Goal: Task Accomplishment & Management: Use online tool/utility

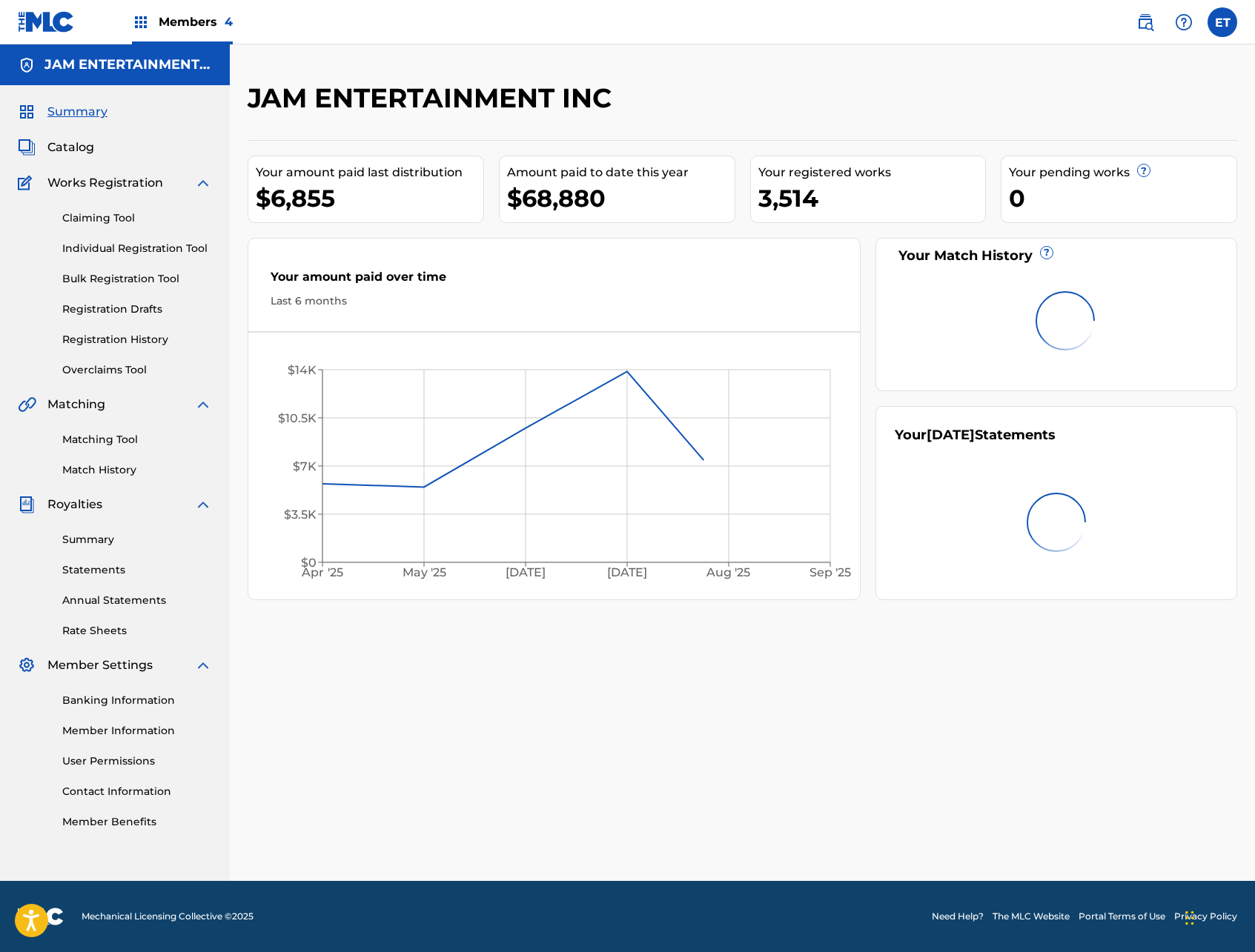
click at [97, 250] on link "Individual Registration Tool" at bounding box center [137, 248] width 150 height 16
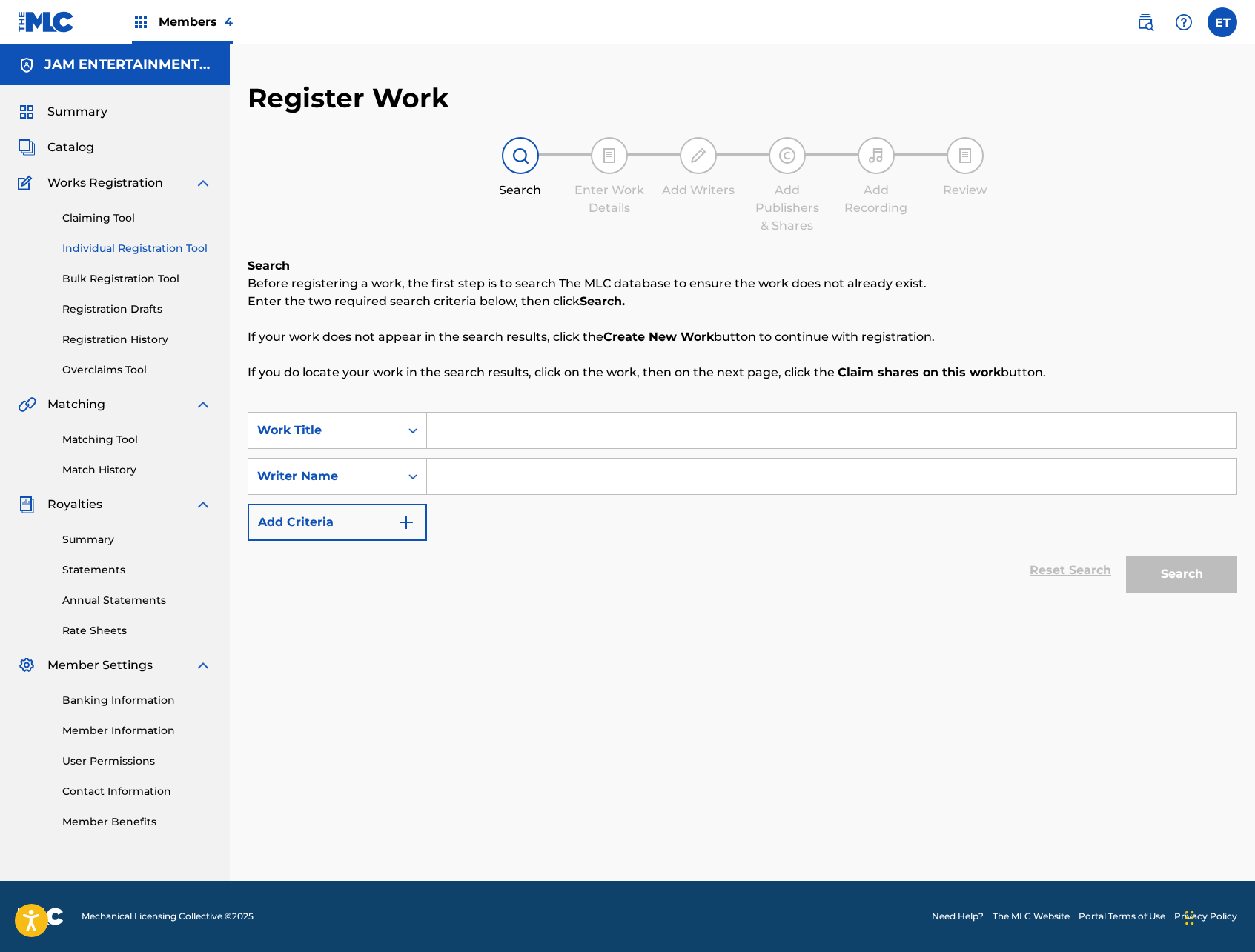
click at [681, 429] on input "Search Form" at bounding box center [832, 430] width 809 height 35
paste input "[PERSON_NAME]"
type input "[PERSON_NAME]"
click at [527, 481] on input "Search Form" at bounding box center [832, 476] width 809 height 35
type input "[PERSON_NAME]"
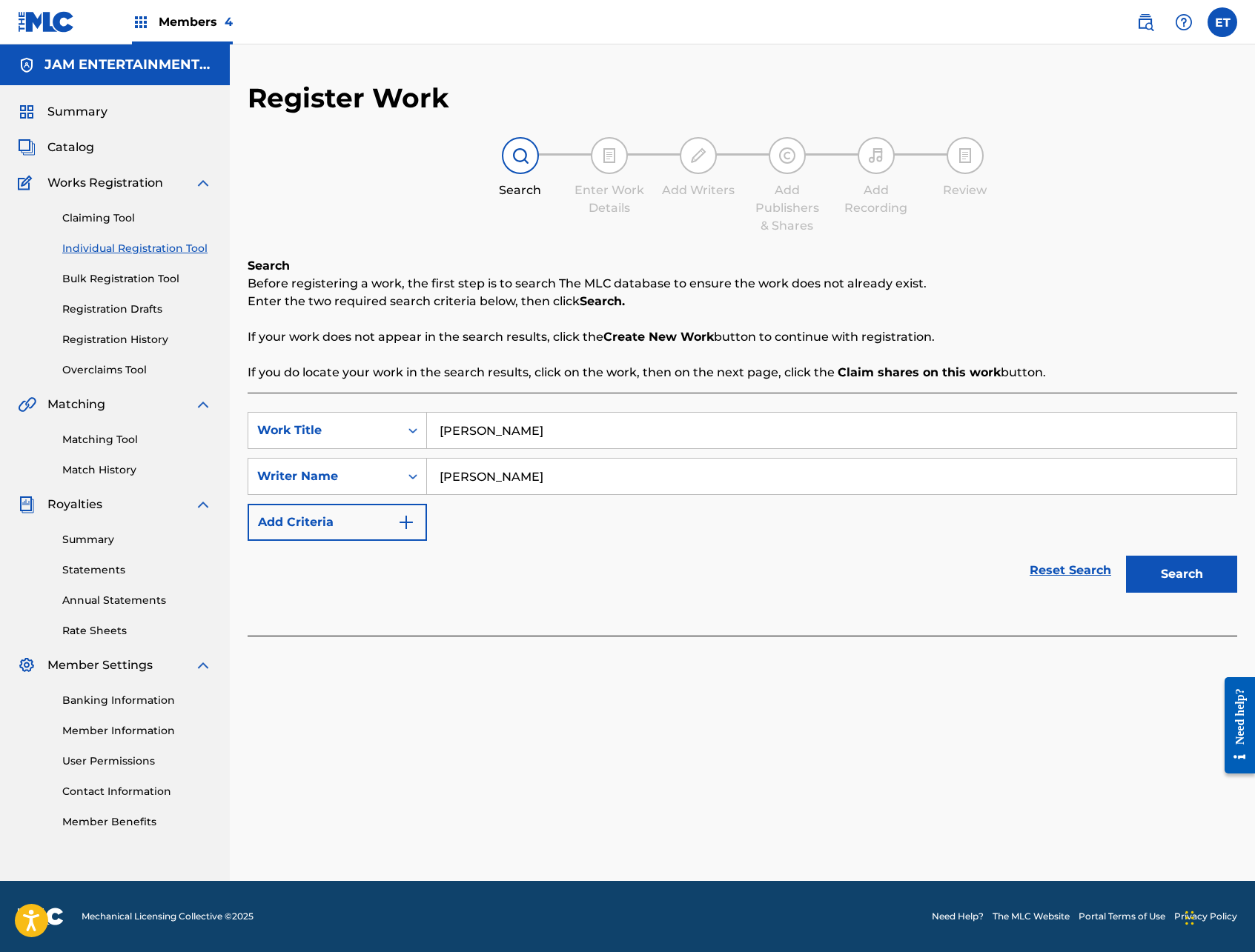
click at [1126, 555] on button "Search" at bounding box center [1181, 574] width 111 height 37
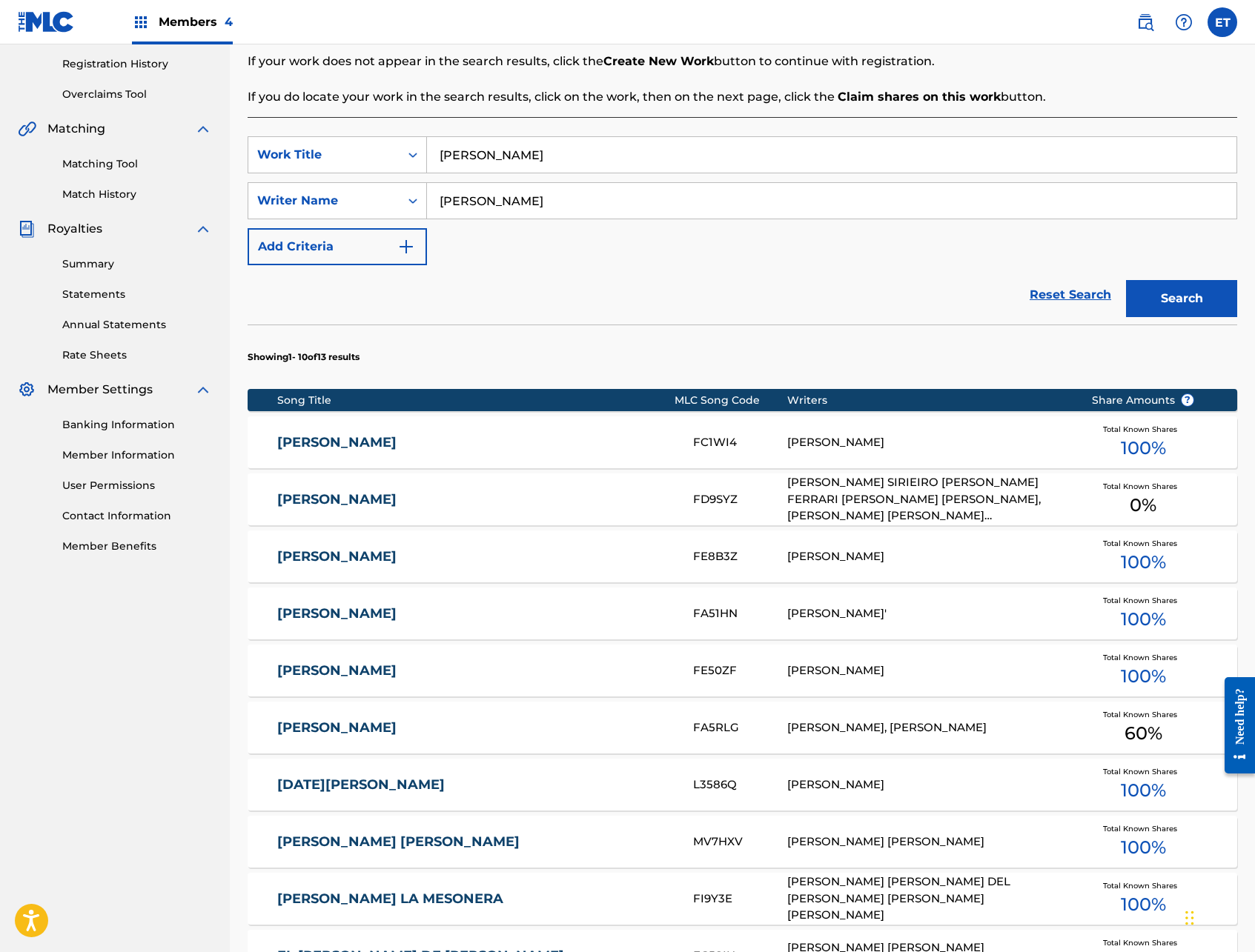
scroll to position [277, 0]
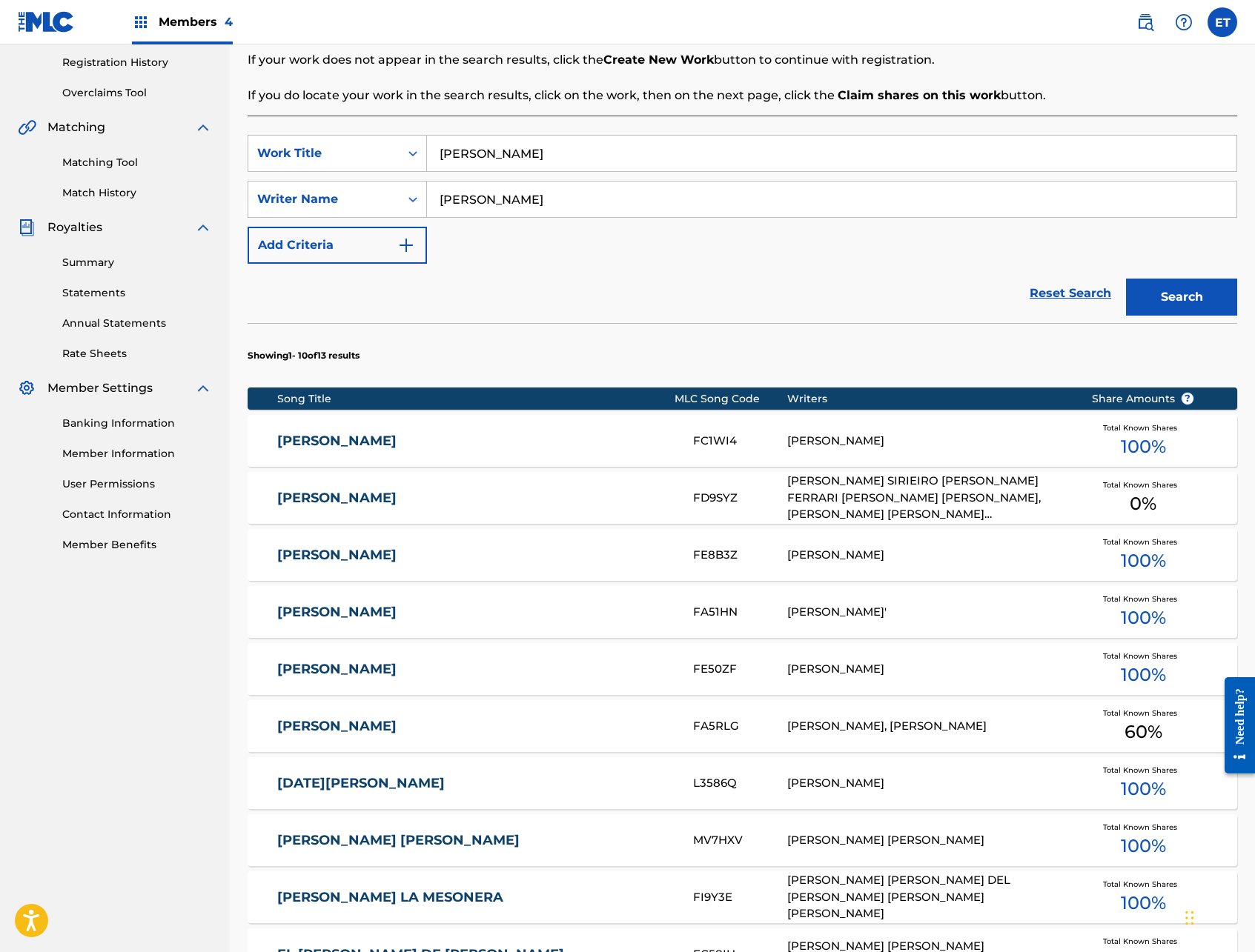
click at [381, 547] on link "[PERSON_NAME]" at bounding box center [475, 555] width 396 height 17
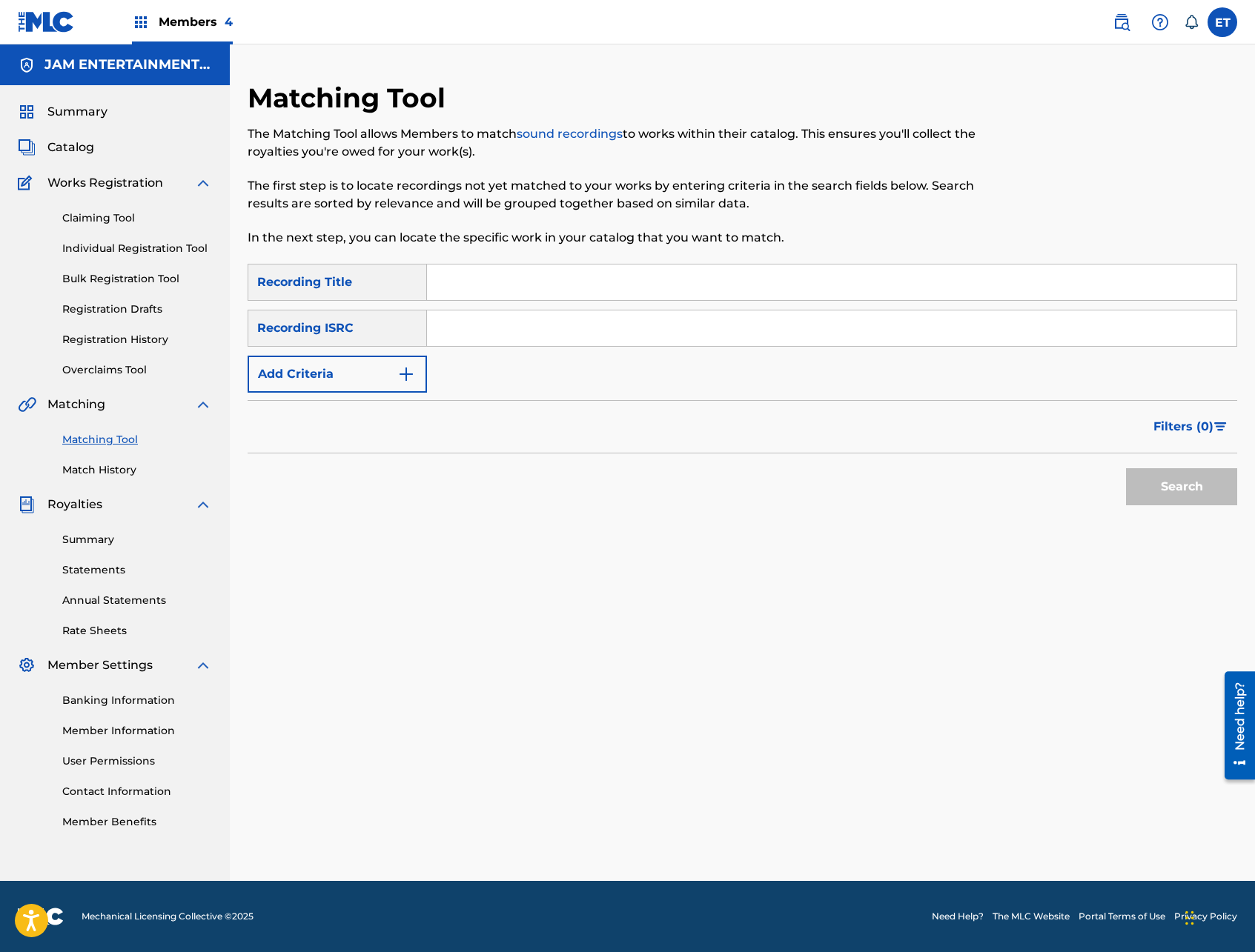
click at [663, 283] on input "Search Form" at bounding box center [832, 282] width 809 height 35
paste input "[PERSON_NAME]"
type input "[PERSON_NAME]"
click at [1148, 487] on button "Search" at bounding box center [1181, 487] width 111 height 37
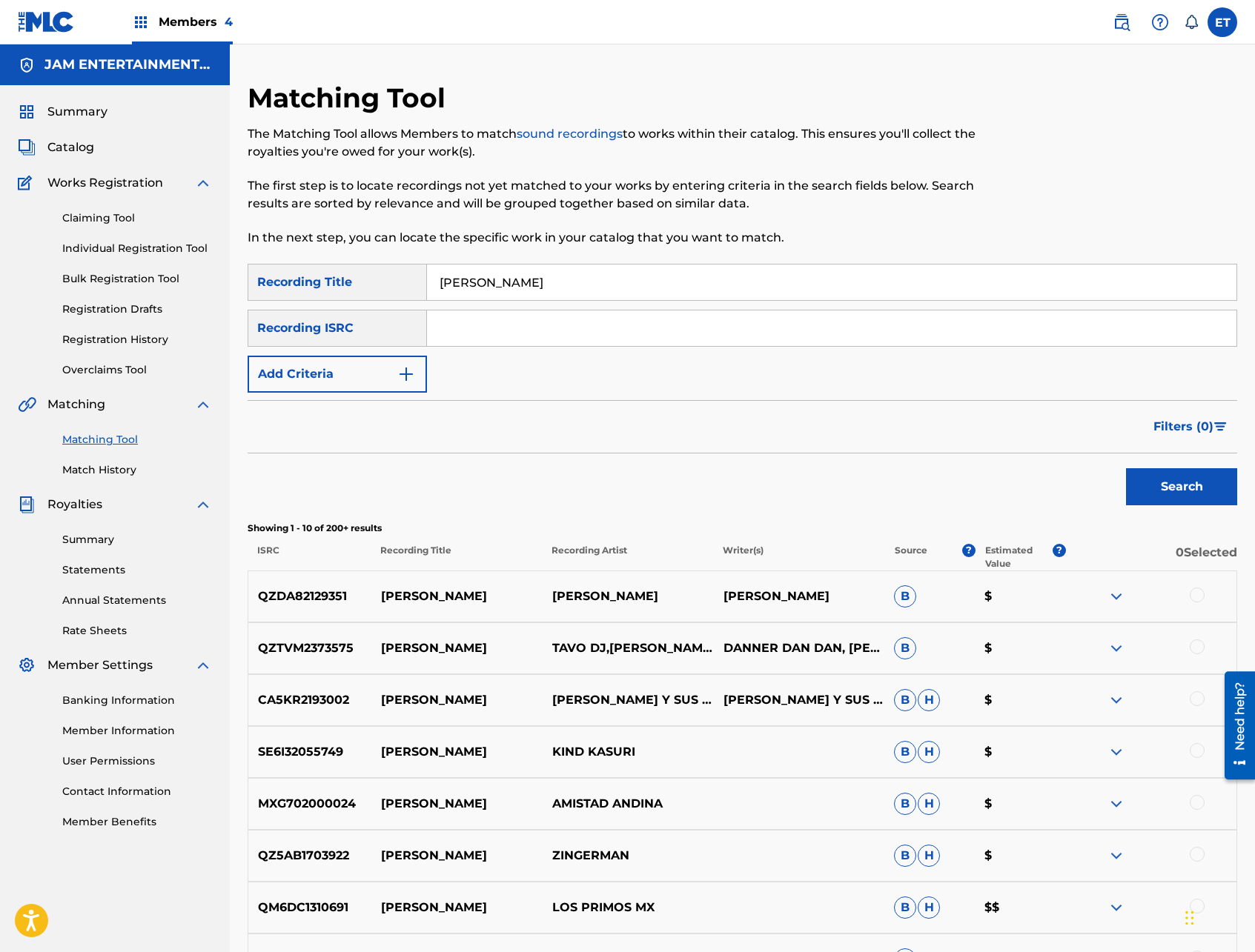
click at [362, 382] on button "Add Criteria" at bounding box center [337, 374] width 179 height 37
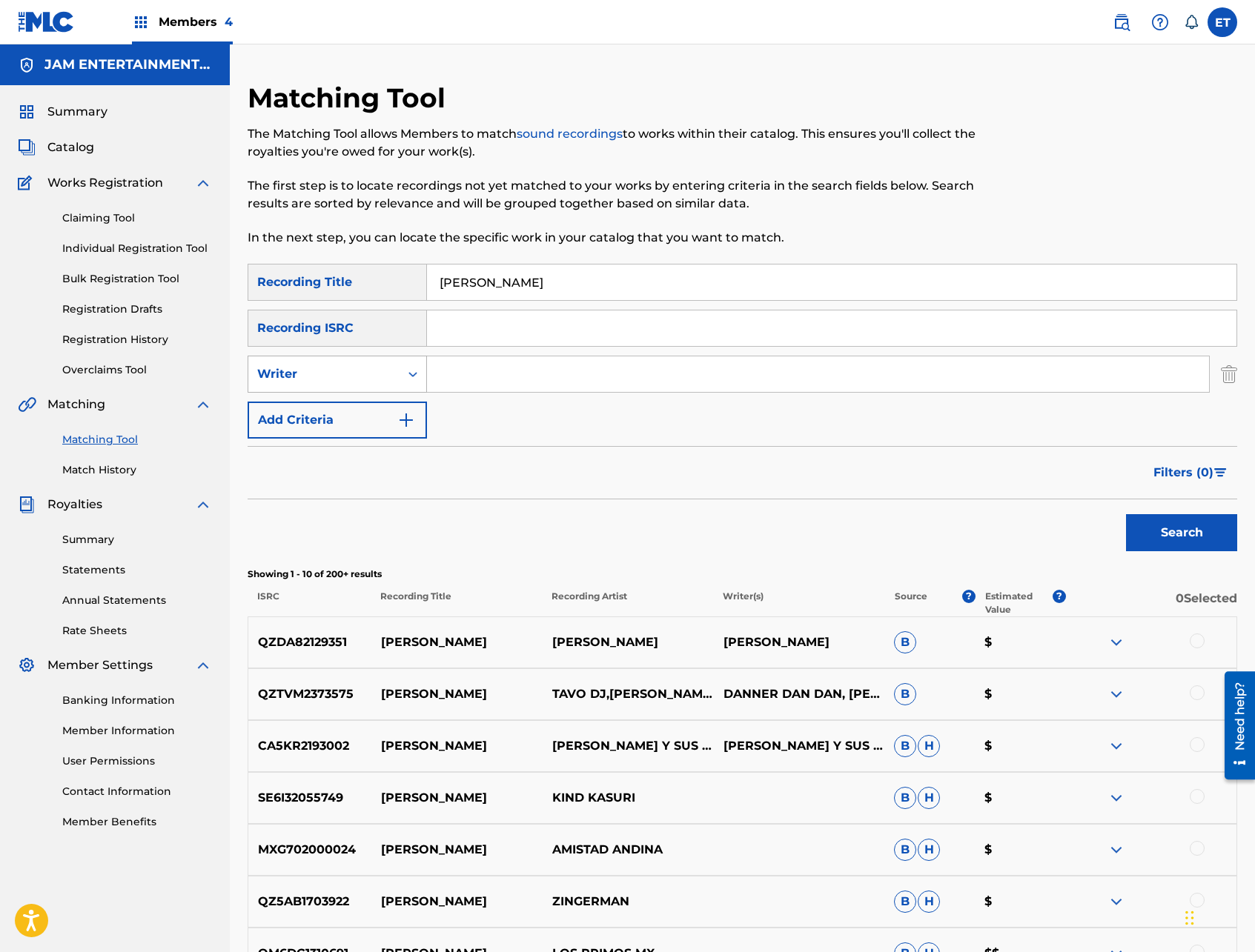
click at [379, 378] on div "Writer" at bounding box center [324, 374] width 133 height 18
click at [372, 412] on div "Recording Artist" at bounding box center [337, 412] width 178 height 37
click at [466, 375] on input "Search Form" at bounding box center [817, 374] width 782 height 35
type input "CUATRERO"
click at [1126, 515] on button "Search" at bounding box center [1181, 533] width 111 height 37
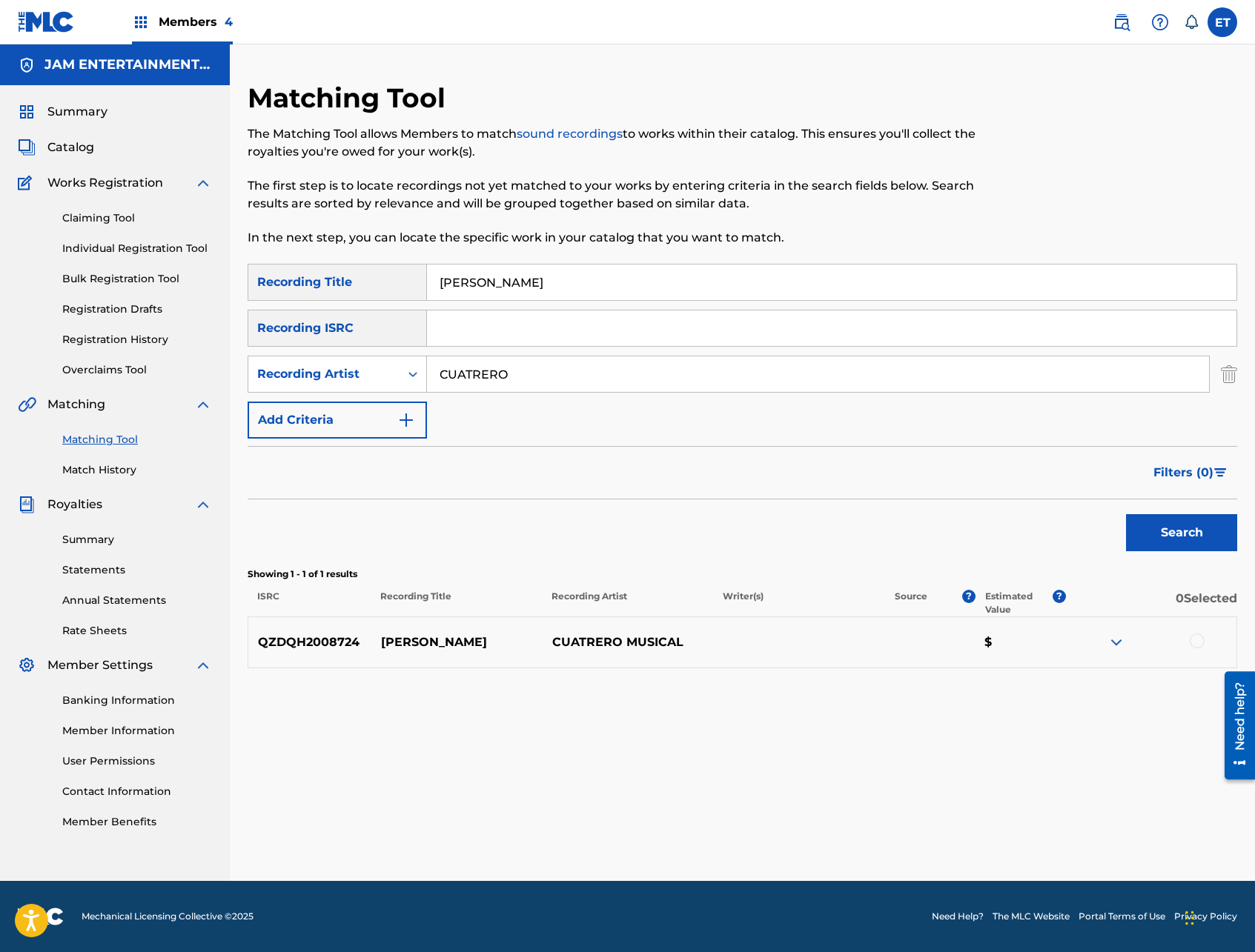
click at [1201, 640] on div at bounding box center [1196, 641] width 15 height 15
click at [1109, 642] on img at bounding box center [1117, 642] width 18 height 18
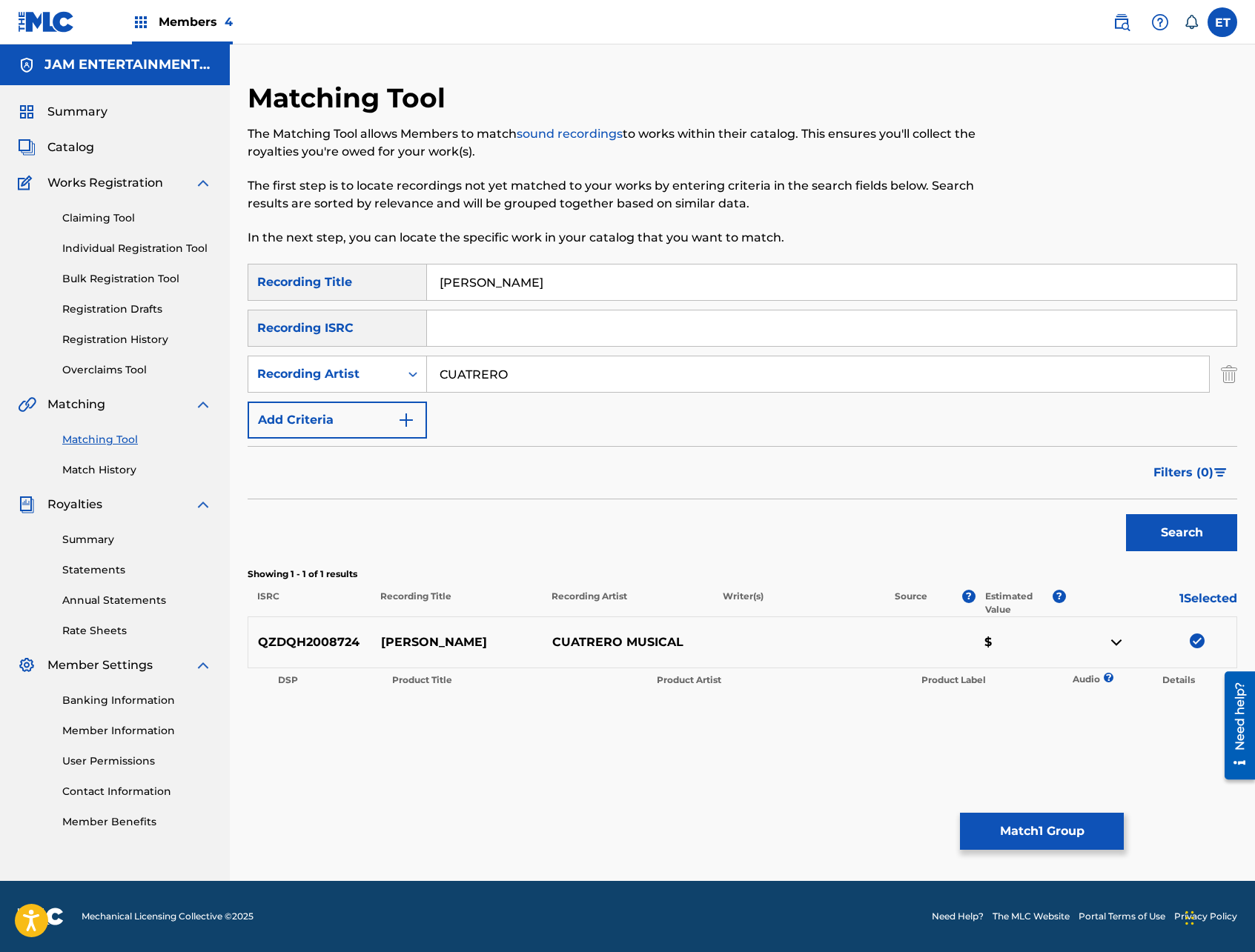
click at [1109, 642] on img at bounding box center [1117, 642] width 18 height 18
click at [1085, 845] on button "Match 1 Group" at bounding box center [1041, 831] width 164 height 37
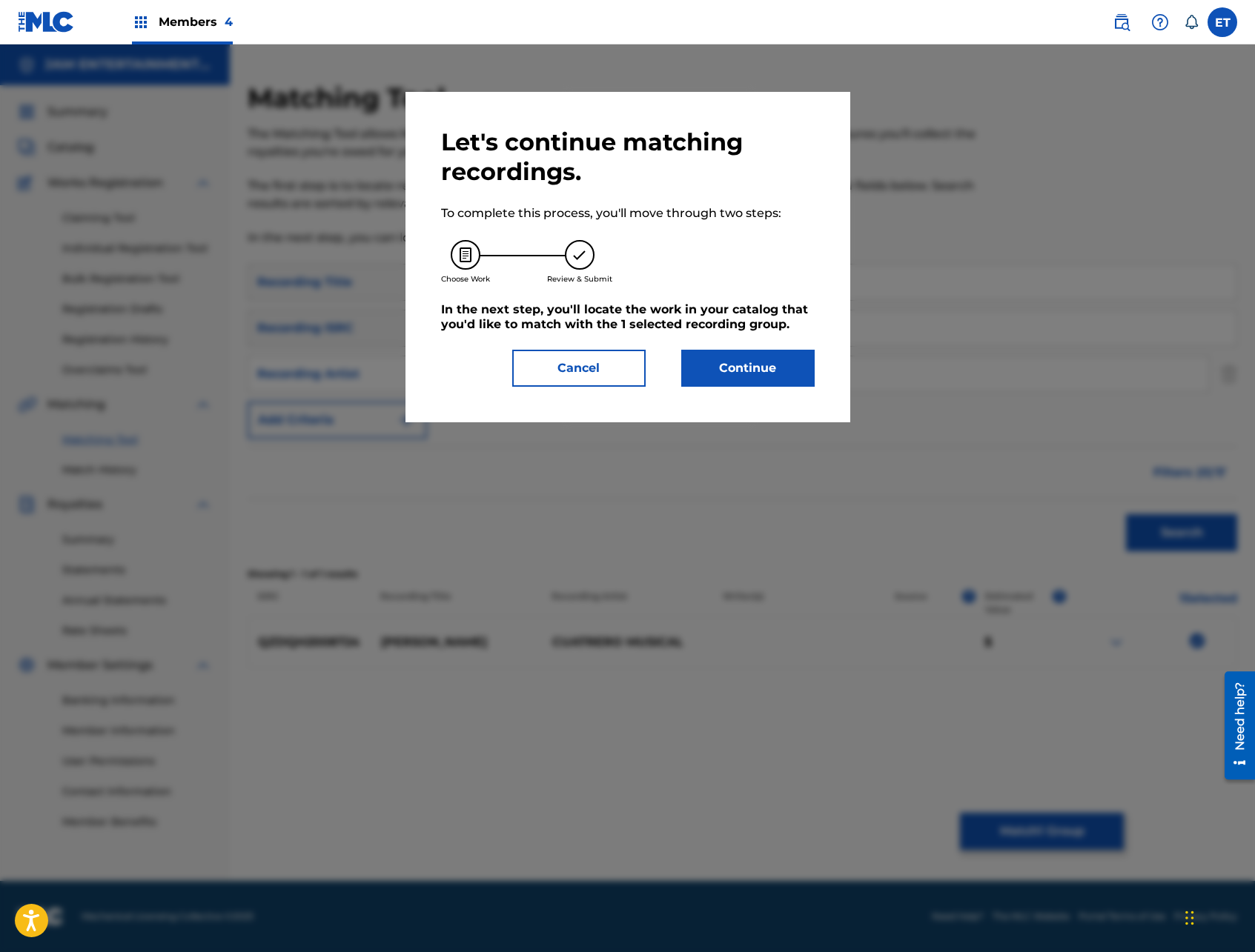
click at [709, 352] on button "Continue" at bounding box center [747, 368] width 133 height 37
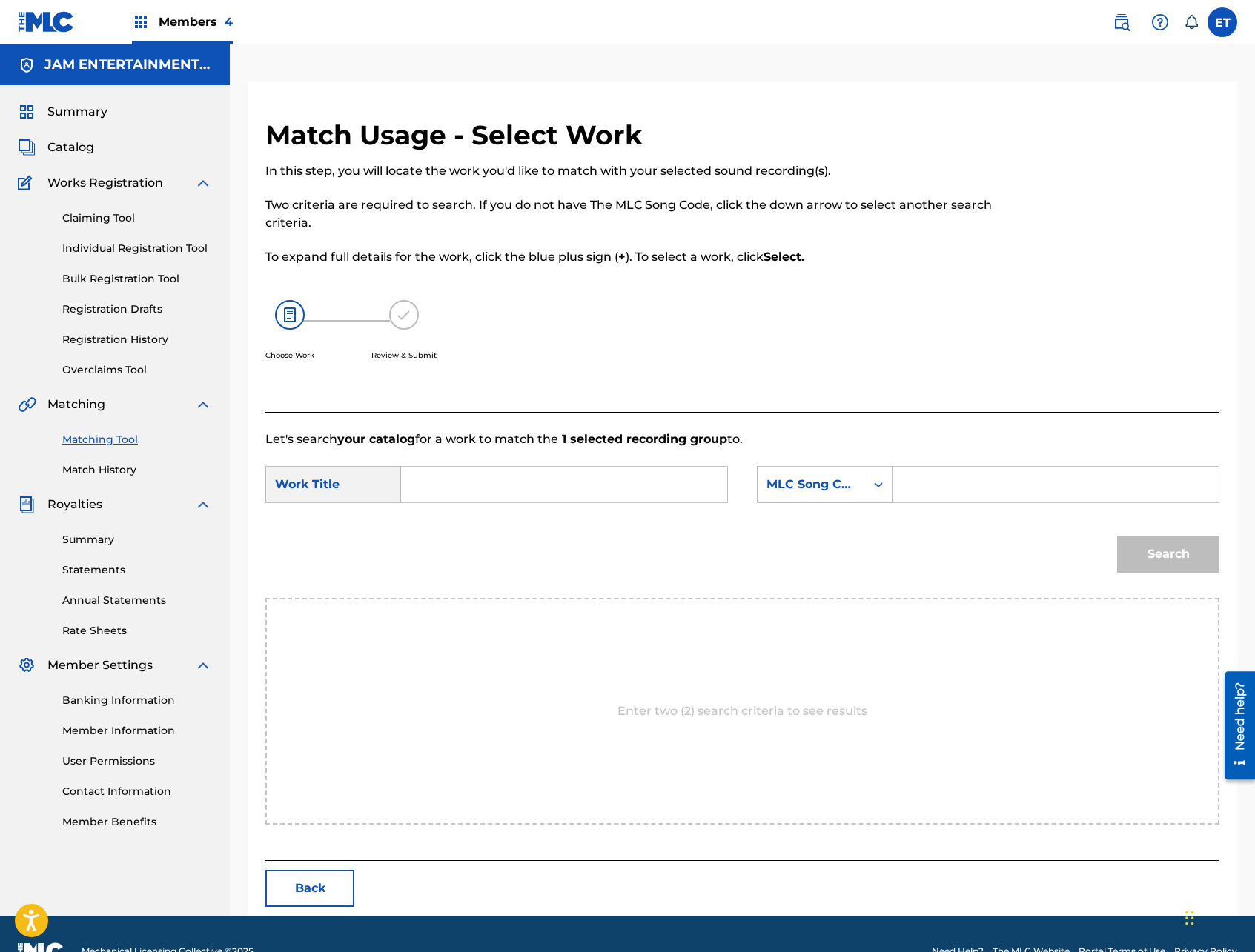
click at [471, 496] on input "Search Form" at bounding box center [564, 484] width 301 height 35
paste input "[PERSON_NAME]"
type input "[PERSON_NAME]"
click at [833, 499] on div "MLC Song Code" at bounding box center [825, 484] width 136 height 37
click at [825, 532] on div "Writer Name" at bounding box center [824, 522] width 134 height 37
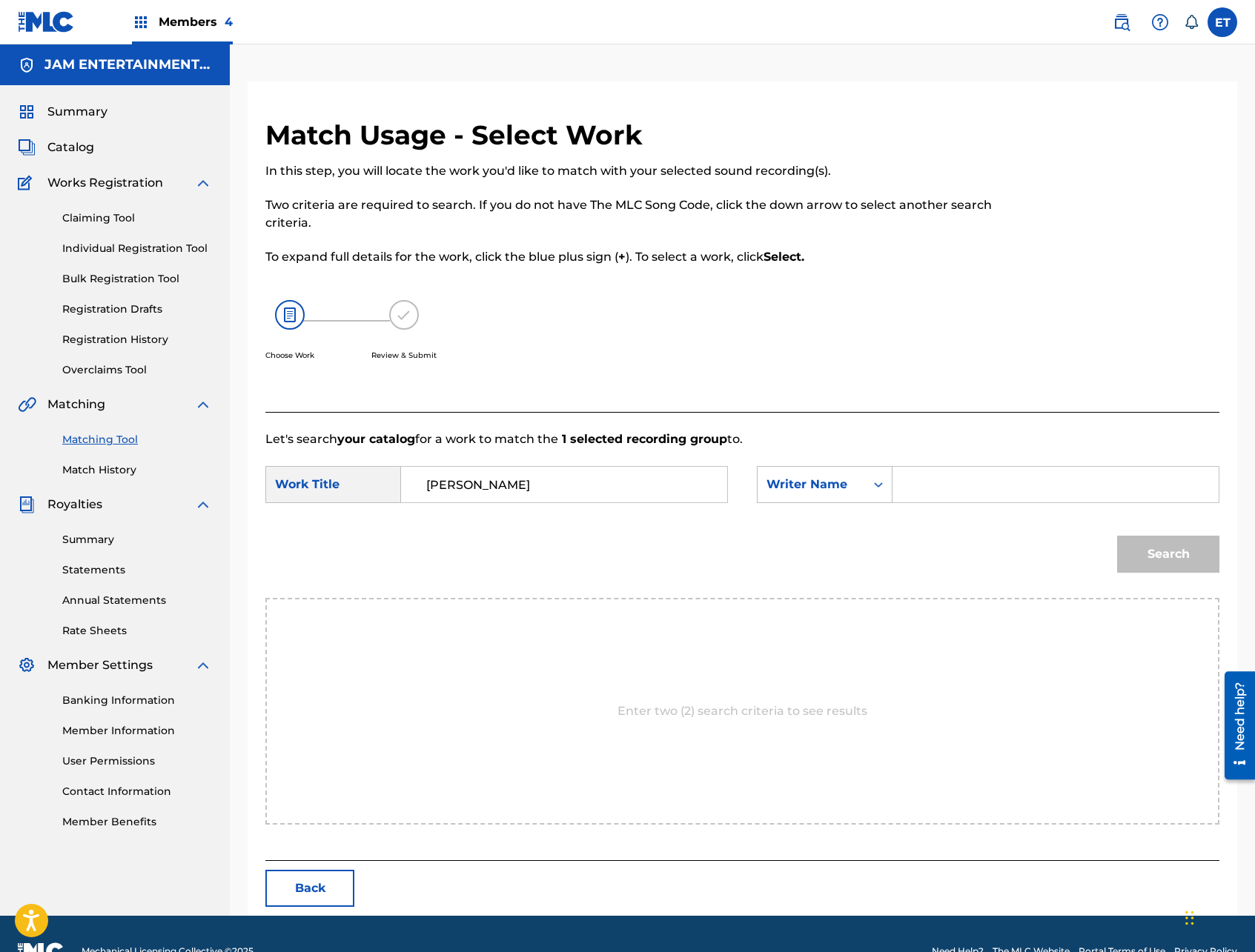
click at [899, 497] on div "Search Form" at bounding box center [1055, 484] width 327 height 37
click at [930, 487] on input "Search Form" at bounding box center [1055, 484] width 301 height 35
type input "[PERSON_NAME]"
click at [1117, 536] on button "Search" at bounding box center [1168, 555] width 102 height 37
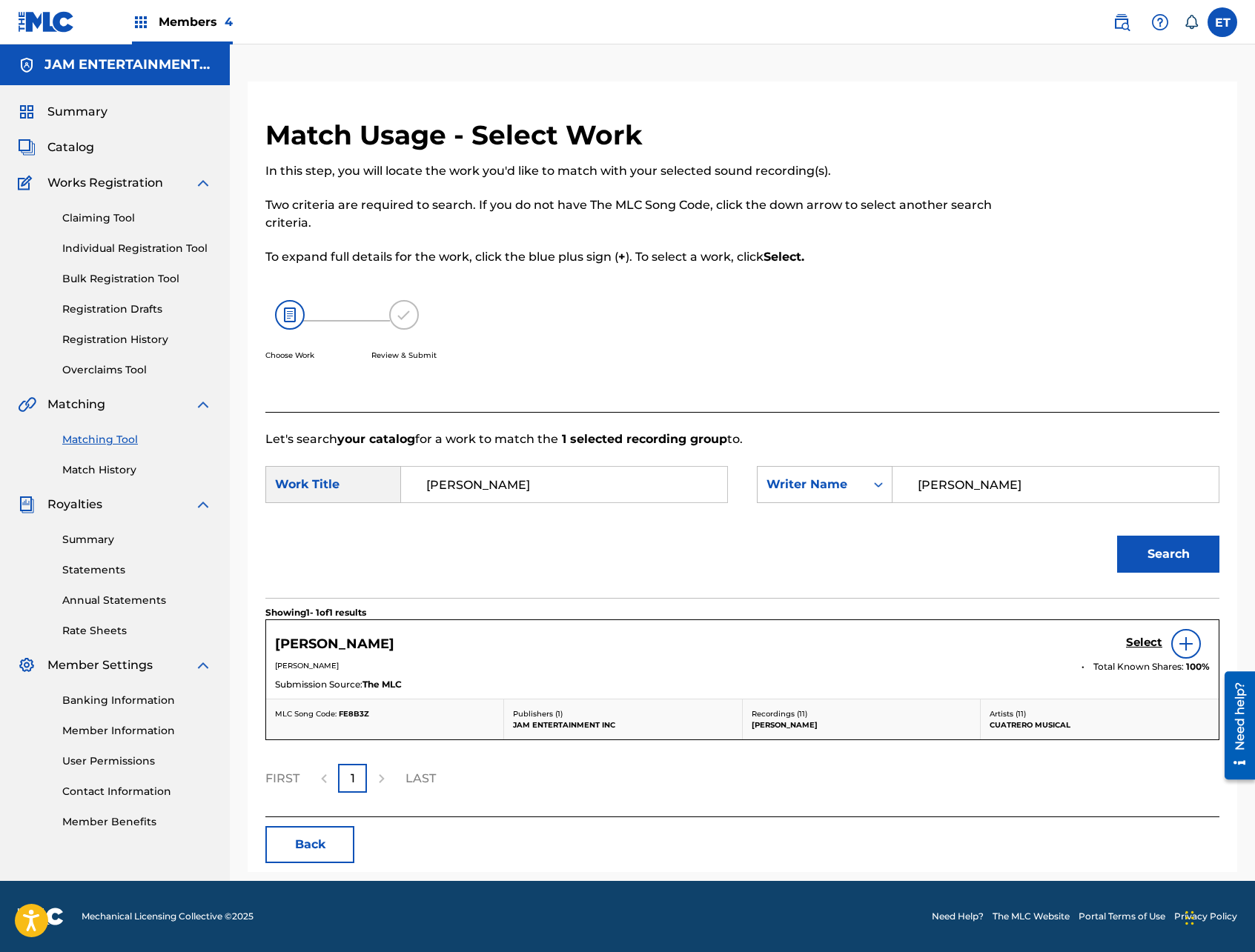
click at [1136, 641] on h5 "Select" at bounding box center [1144, 643] width 36 height 14
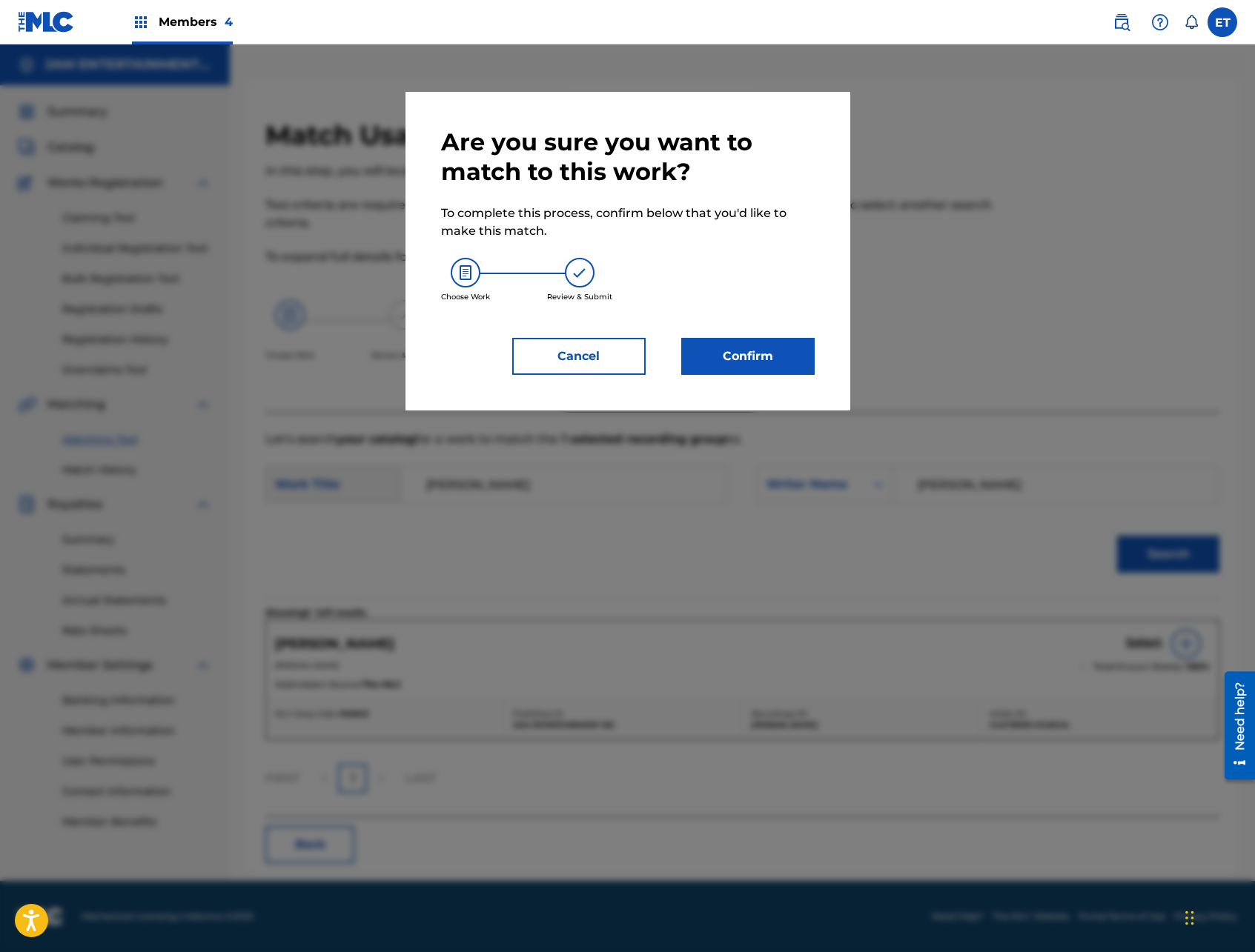
click at [791, 358] on button "Confirm" at bounding box center [747, 357] width 133 height 37
